Goal: Check status: Check status

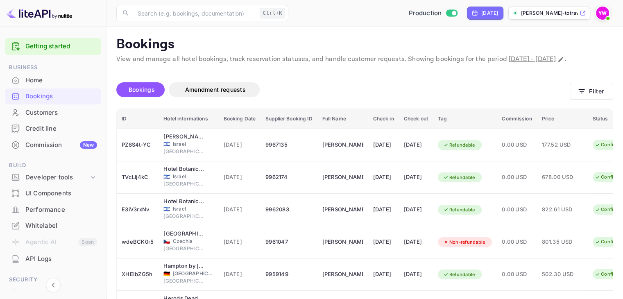
click at [601, 12] on img at bounding box center [602, 13] width 13 height 13
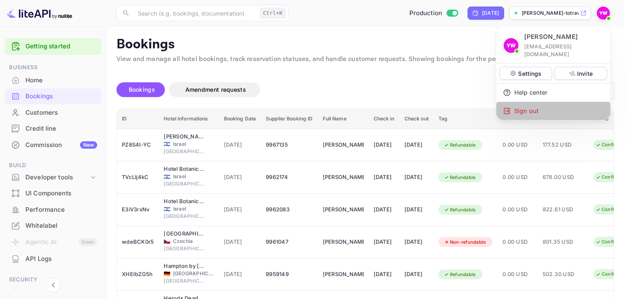
click at [516, 105] on div "Sign out" at bounding box center [553, 111] width 114 height 18
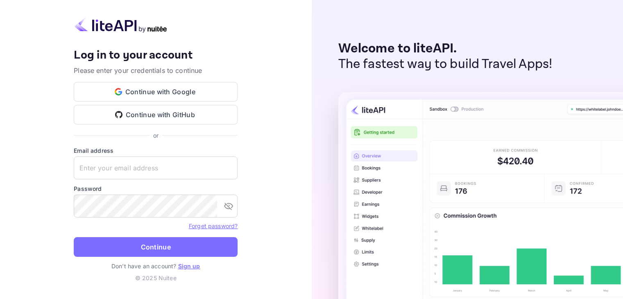
type input "[EMAIL_ADDRESS][DOMAIN_NAME]"
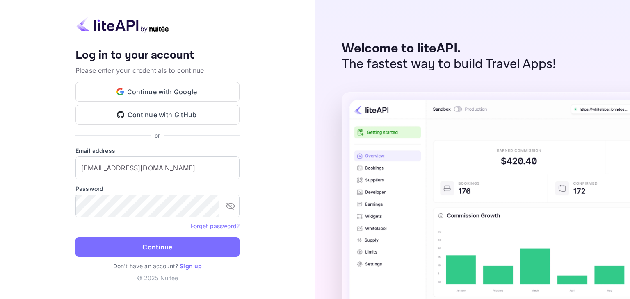
drag, startPoint x: 146, startPoint y: 246, endPoint x: 150, endPoint y: 240, distance: 8.0
click at [146, 247] on button "Continue" at bounding box center [157, 247] width 164 height 20
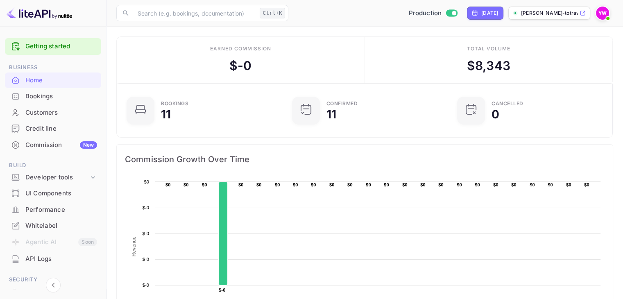
drag, startPoint x: 74, startPoint y: 98, endPoint x: 124, endPoint y: 97, distance: 50.4
click at [74, 98] on div "Bookings" at bounding box center [61, 96] width 72 height 9
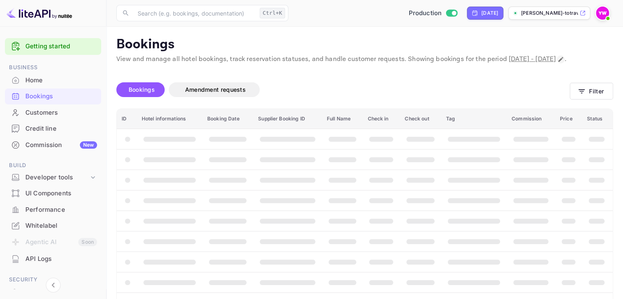
click at [557, 64] on button "Change date range" at bounding box center [561, 59] width 8 height 8
select select "9"
select select "2025"
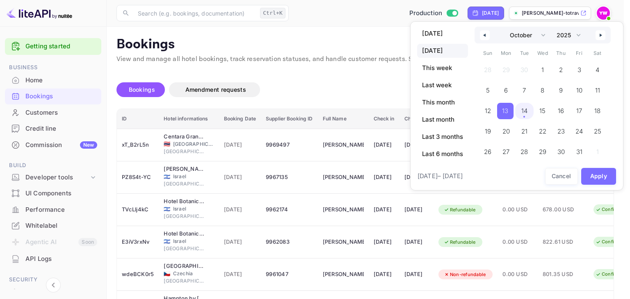
click at [530, 110] on span "14" at bounding box center [524, 111] width 18 height 16
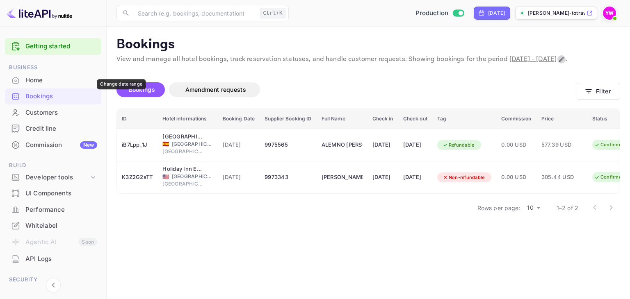
click at [558, 63] on icon "Change date range" at bounding box center [561, 59] width 7 height 7
select select "9"
select select "2025"
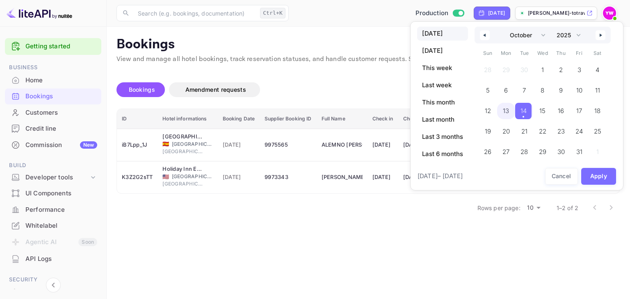
click at [507, 110] on span "13" at bounding box center [506, 111] width 6 height 15
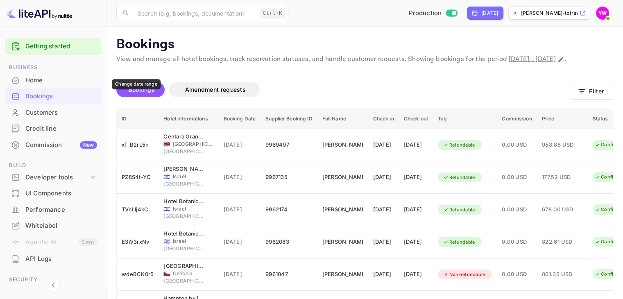
click at [558, 63] on icon "Change date range" at bounding box center [561, 59] width 7 height 7
select select "9"
select select "2025"
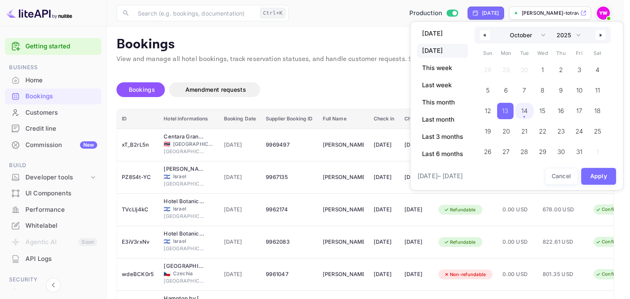
click at [523, 115] on span "14" at bounding box center [524, 111] width 6 height 15
